Goal: Register for event/course

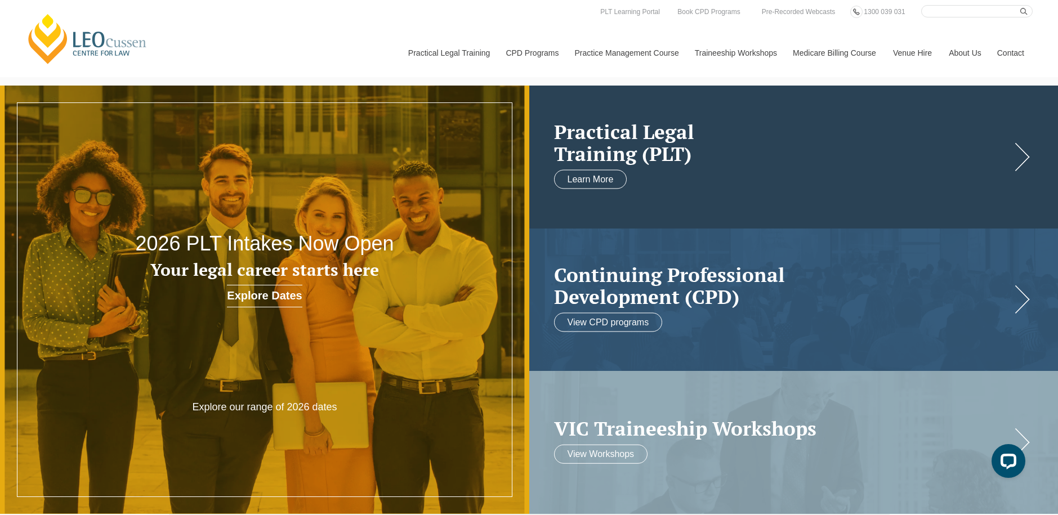
click at [639, 121] on h2 "Practical Legal Training (PLT)" at bounding box center [782, 142] width 457 height 43
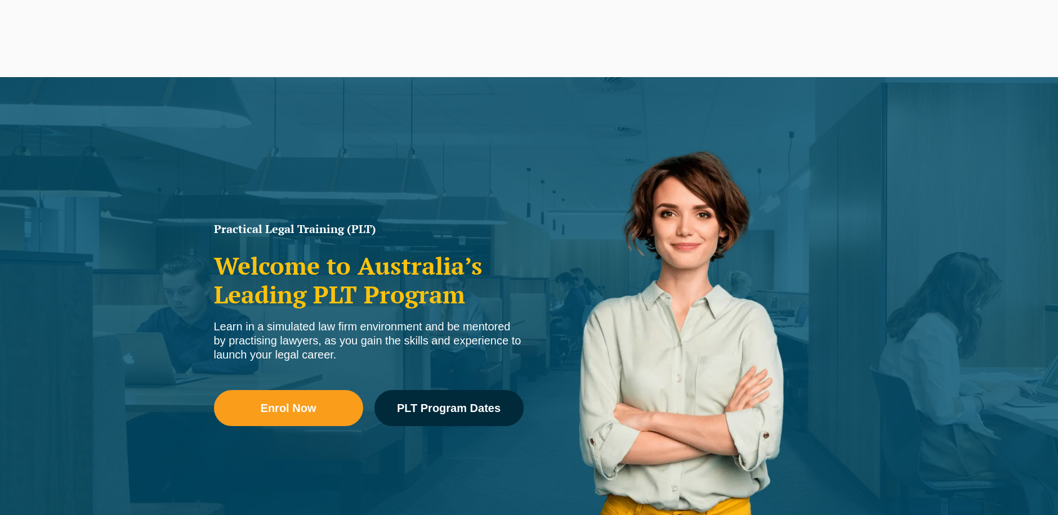
scroll to position [56, 0]
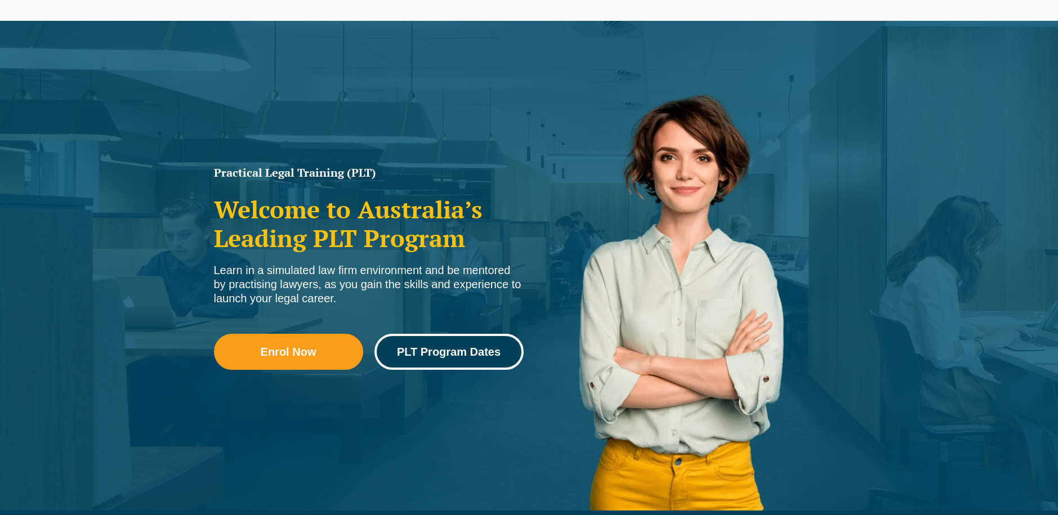
click at [474, 343] on link "PLT Program Dates" at bounding box center [449, 352] width 149 height 36
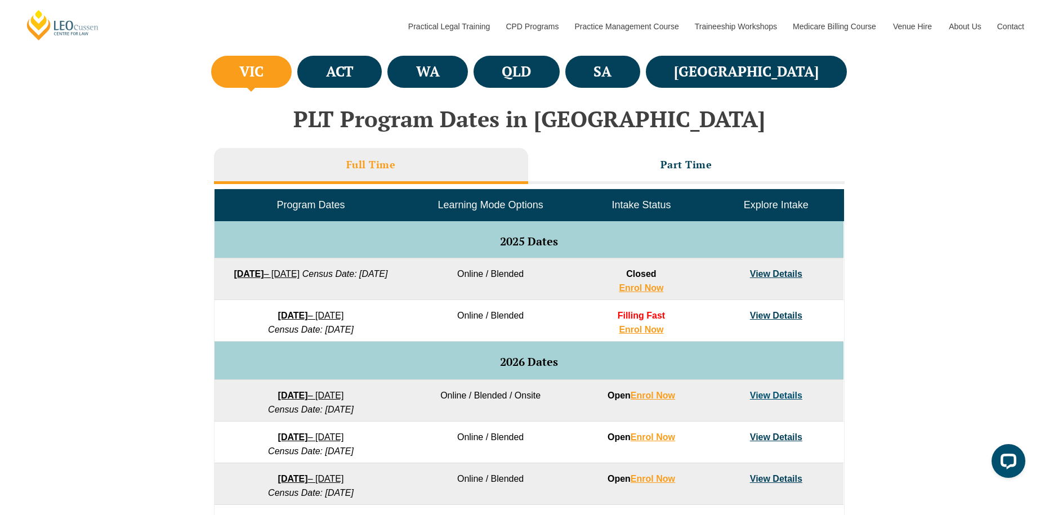
scroll to position [402, 0]
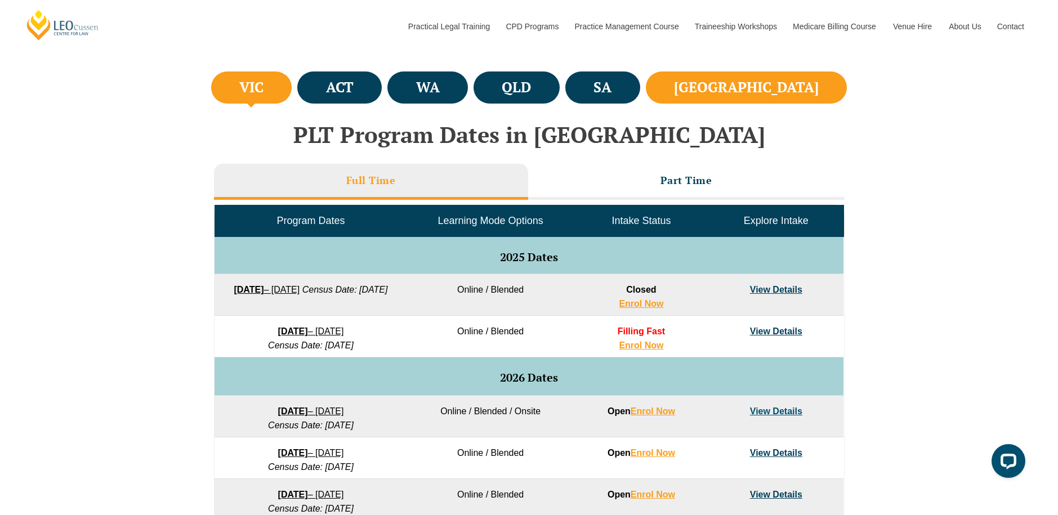
click at [782, 88] on h4 "NSW" at bounding box center [746, 87] width 145 height 19
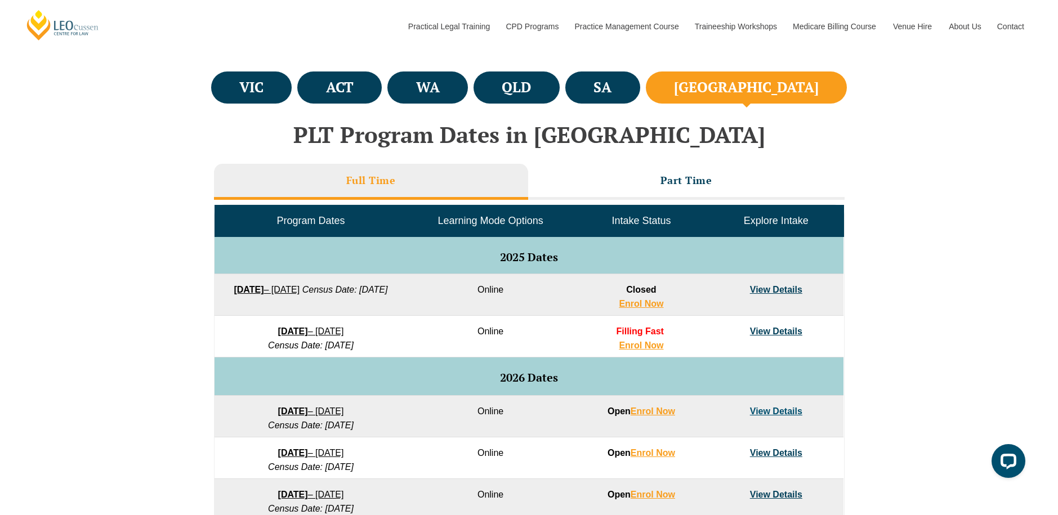
click at [767, 328] on link "View Details" at bounding box center [776, 332] width 52 height 10
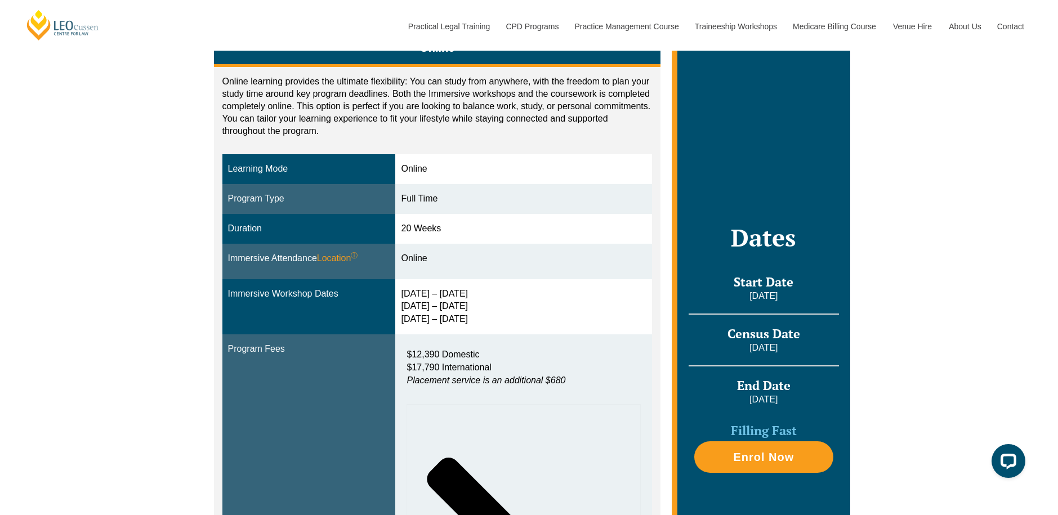
scroll to position [113, 0]
